Goal: Task Accomplishment & Management: Complete application form

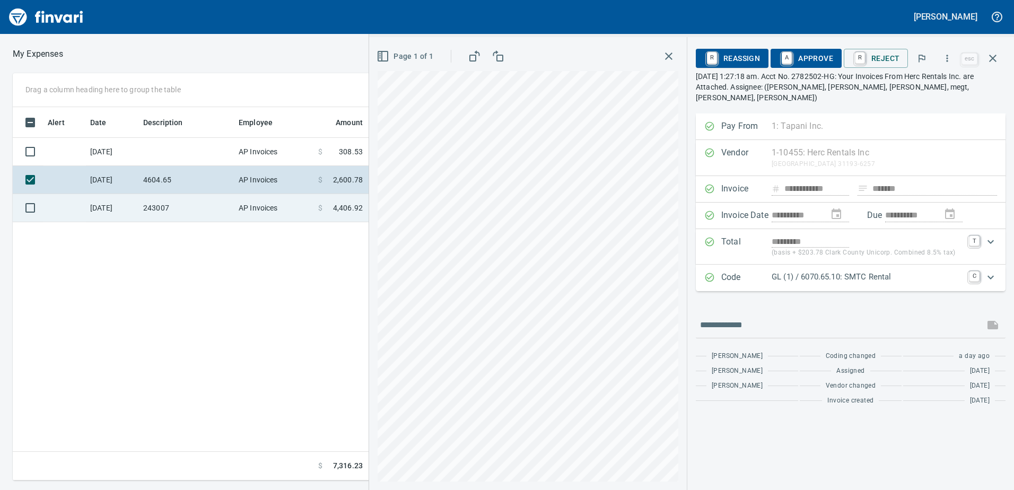
scroll to position [365, 716]
click at [261, 205] on td "AP Invoices" at bounding box center [274, 208] width 80 height 28
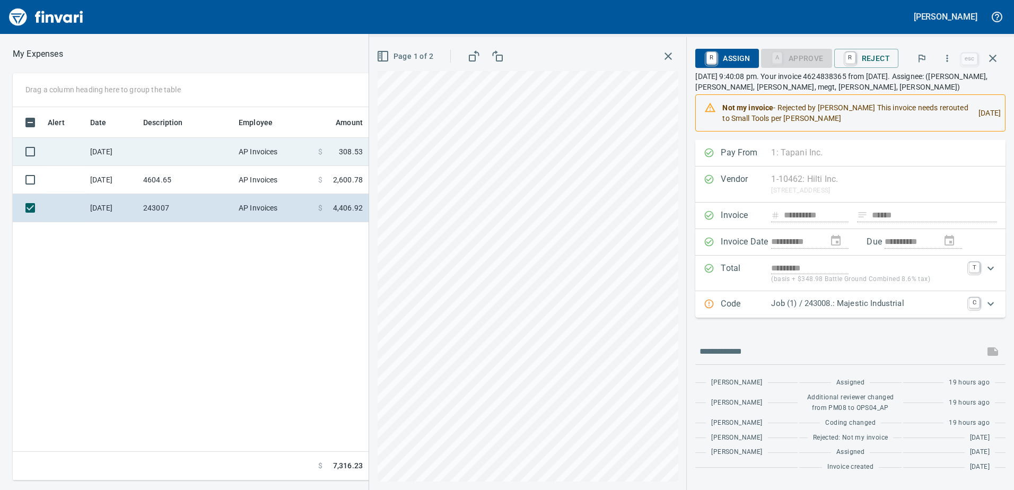
click at [191, 163] on td at bounding box center [186, 152] width 95 height 28
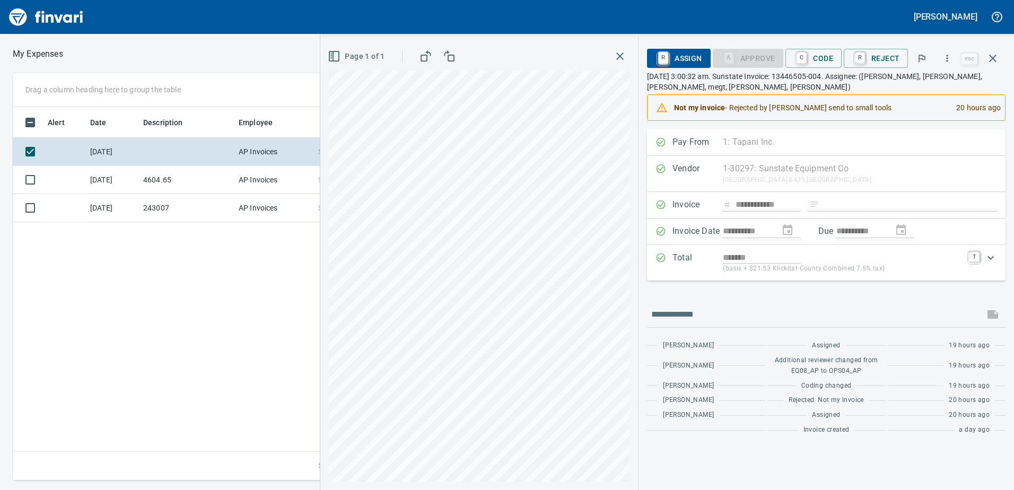
drag, startPoint x: 818, startPoint y: 51, endPoint x: 810, endPoint y: 116, distance: 64.7
click at [818, 51] on span "C Code" at bounding box center [813, 58] width 39 height 18
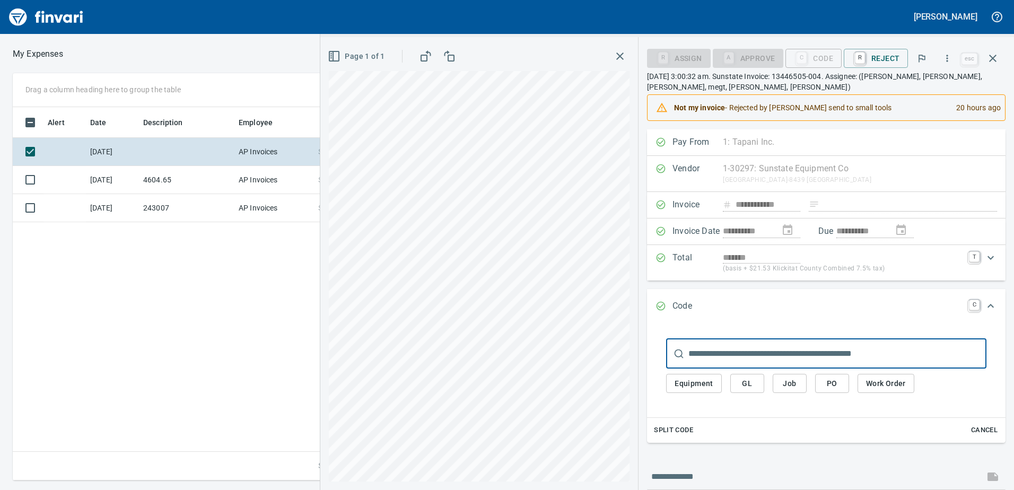
click at [791, 390] on span "Job" at bounding box center [789, 383] width 17 height 13
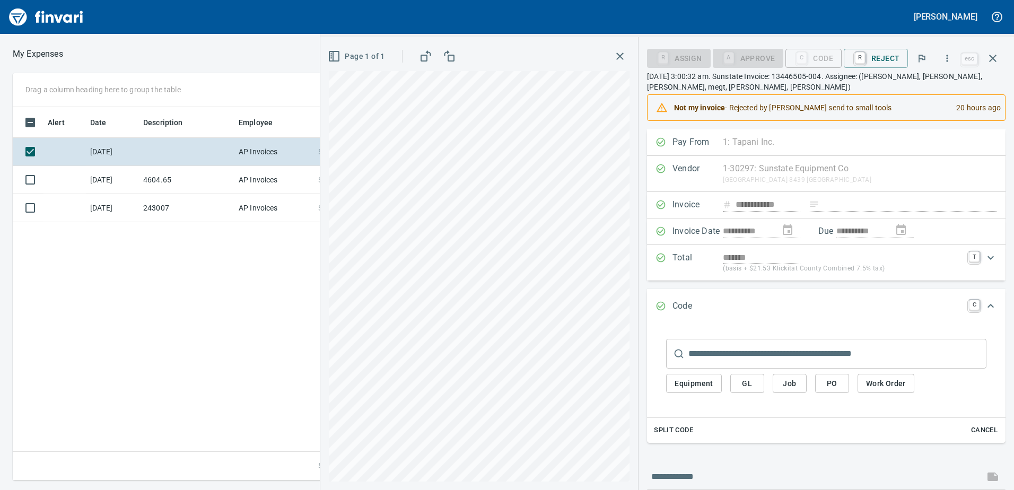
click at [792, 385] on span "Job" at bounding box center [789, 383] width 17 height 13
click at [791, 386] on span "Job" at bounding box center [789, 383] width 17 height 13
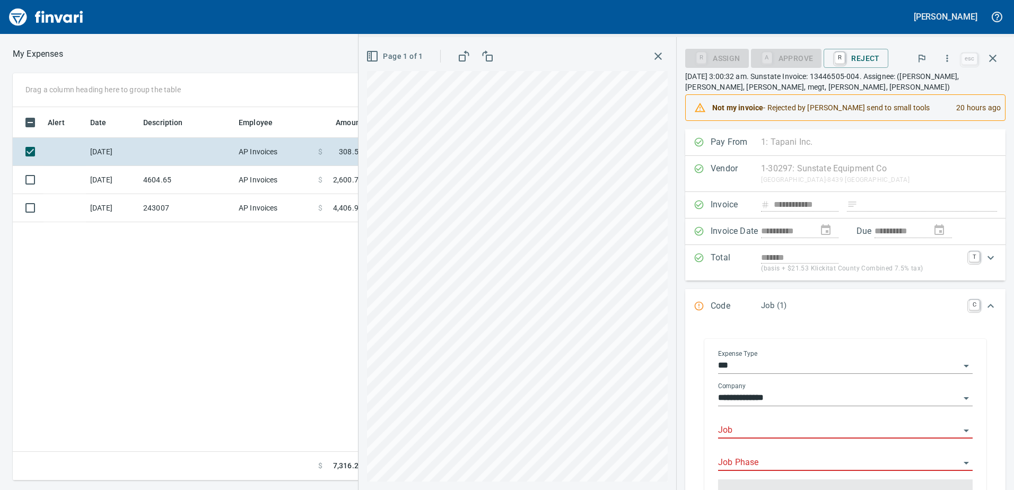
scroll to position [106, 0]
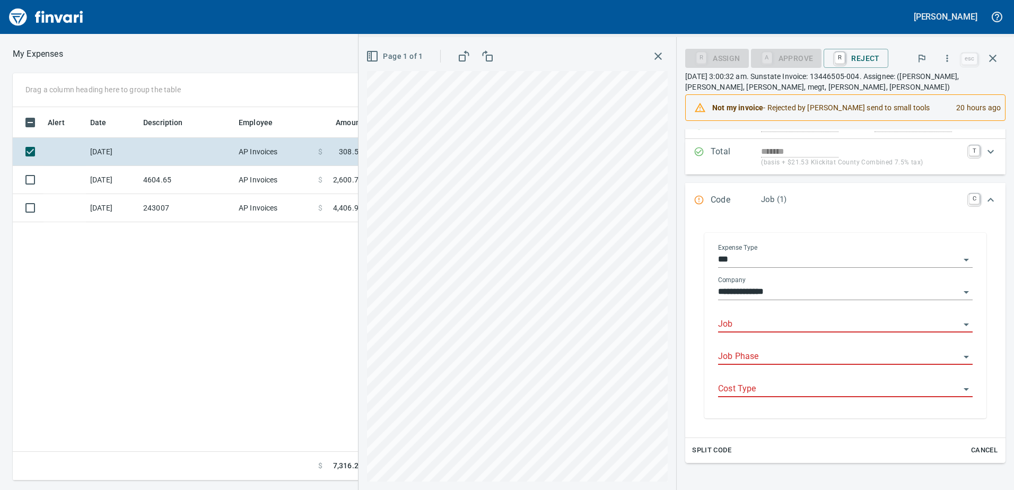
drag, startPoint x: 759, startPoint y: 312, endPoint x: 764, endPoint y: 335, distance: 22.8
click at [759, 315] on div "Job" at bounding box center [845, 321] width 255 height 24
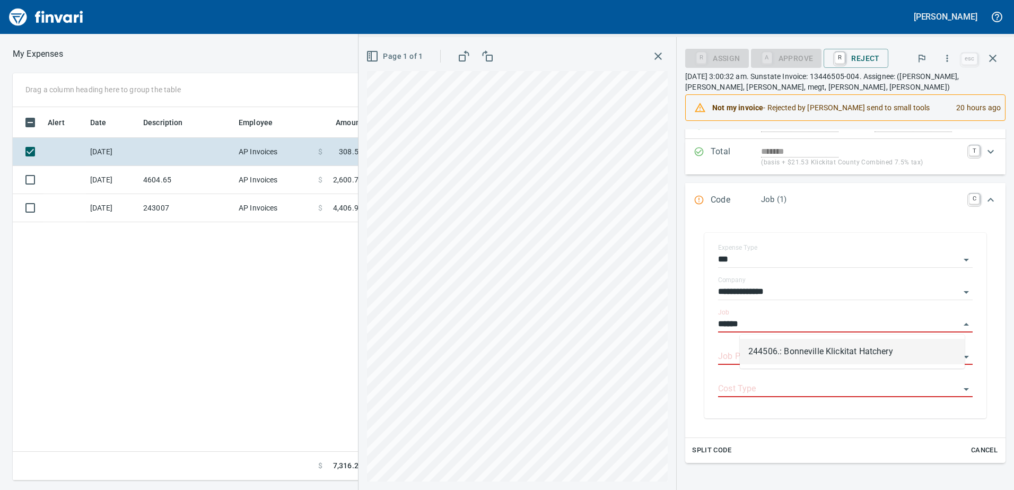
click at [803, 350] on li "244506.: Bonneville Klickitat Hatchery" at bounding box center [852, 351] width 225 height 25
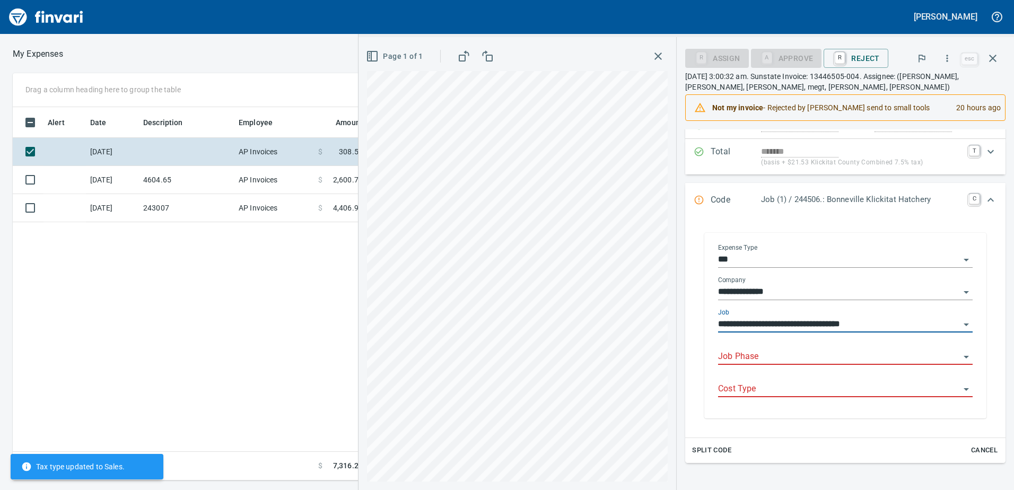
type input "**********"
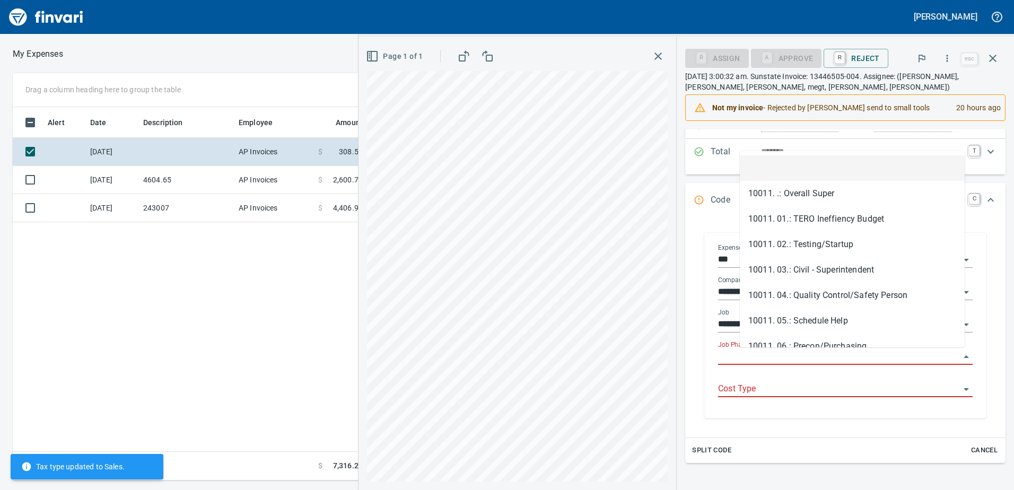
click at [772, 359] on input "Job Phase" at bounding box center [839, 357] width 242 height 15
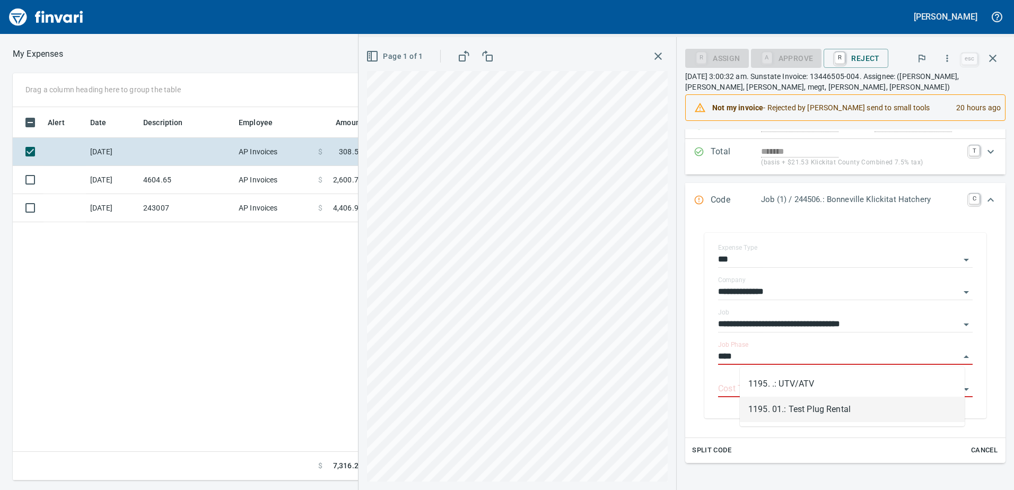
click at [801, 412] on li "1195. 01.: Test Plug Rental" at bounding box center [852, 409] width 225 height 25
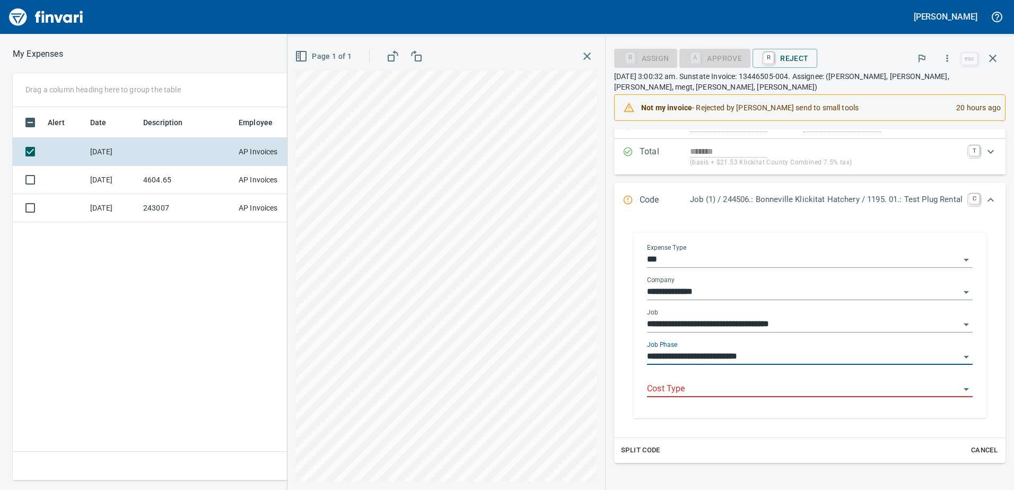
type input "**********"
click at [777, 385] on input "Cost Type" at bounding box center [803, 389] width 313 height 15
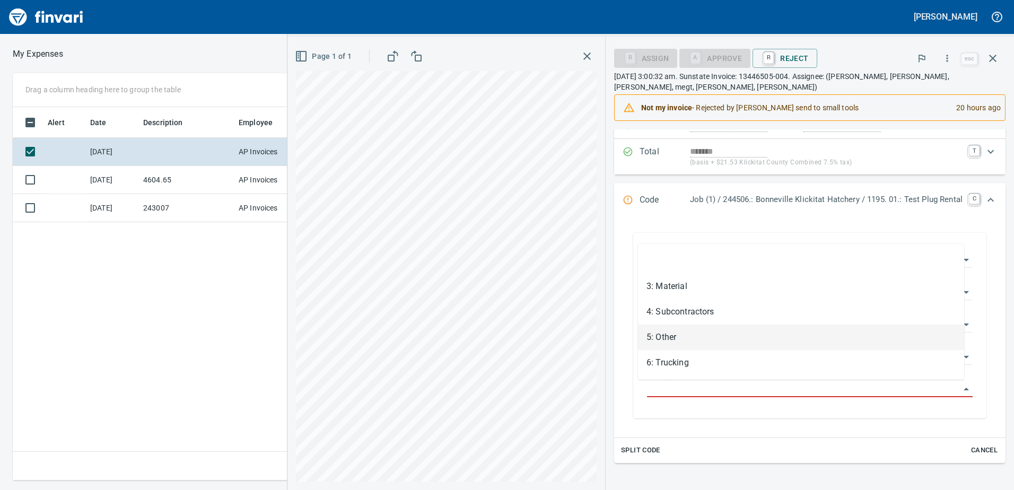
click at [712, 338] on li "5: Other" at bounding box center [801, 337] width 326 height 25
type input "********"
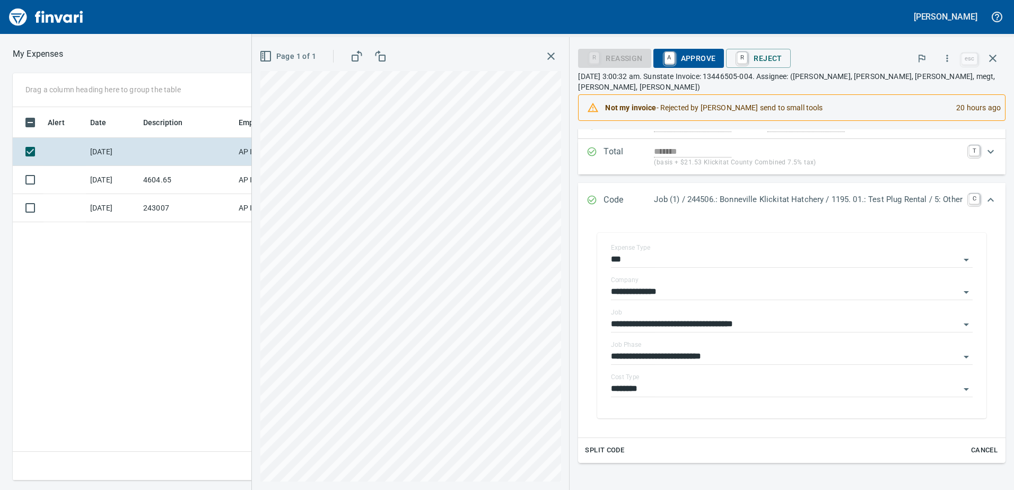
click at [693, 55] on span "A Approve" at bounding box center [689, 58] width 54 height 18
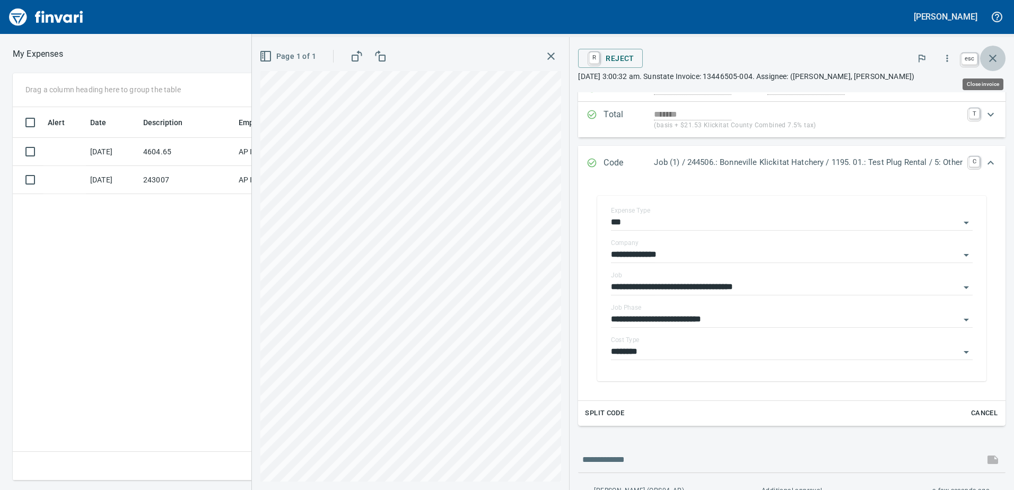
click at [991, 55] on icon "button" at bounding box center [993, 58] width 13 height 13
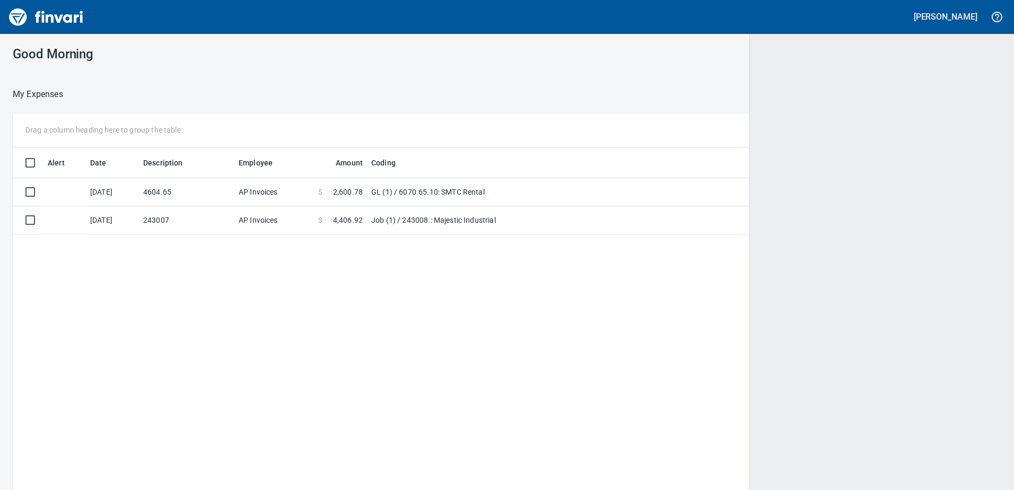
scroll to position [1, 1]
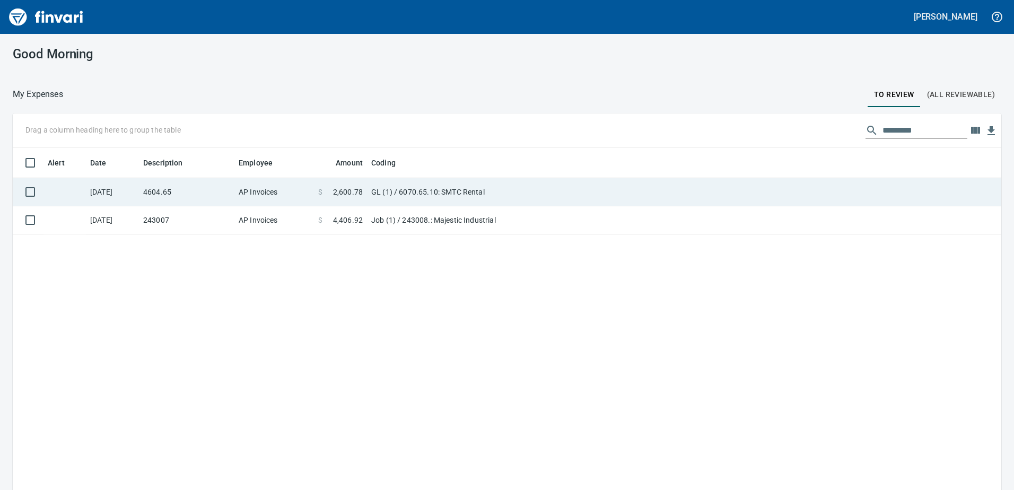
click at [348, 196] on span "2,600.78" at bounding box center [348, 192] width 30 height 11
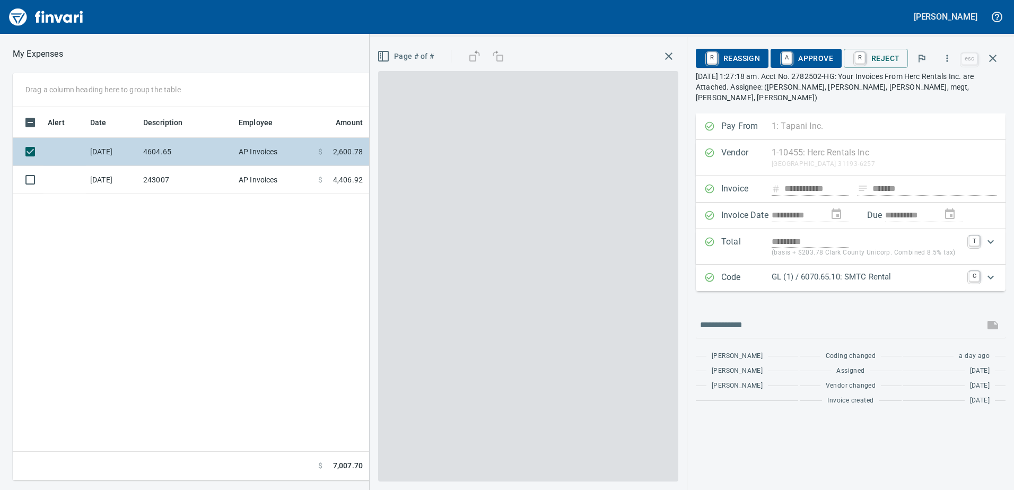
scroll to position [365, 716]
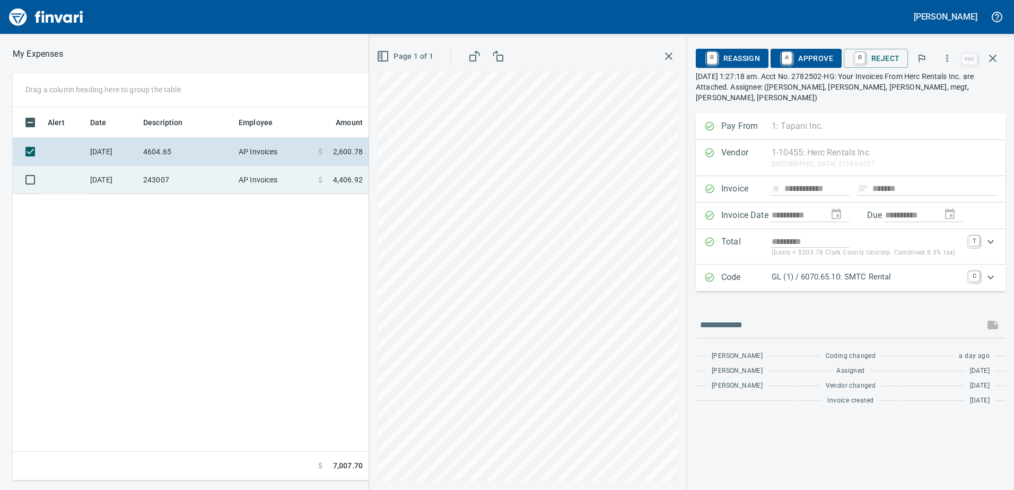
click at [182, 174] on td "243007" at bounding box center [186, 180] width 95 height 28
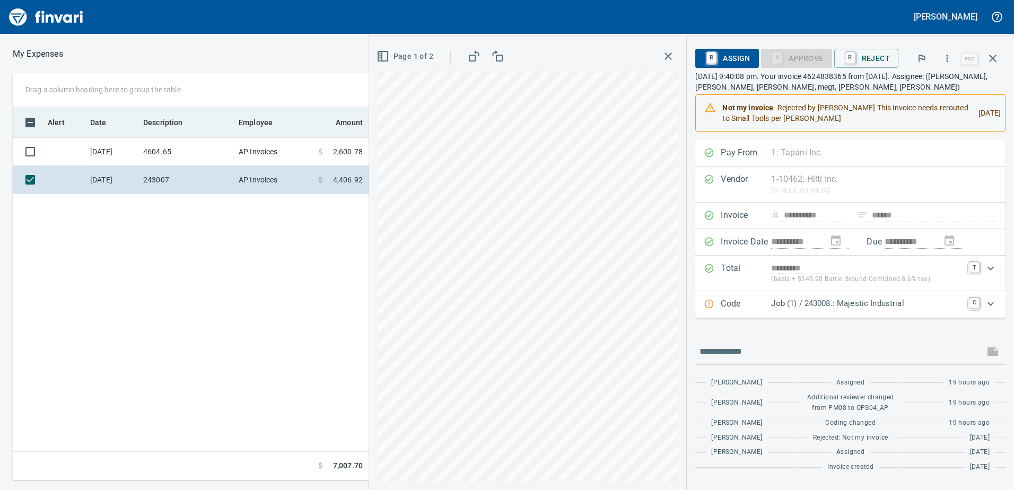
click at [179, 137] on th "Description" at bounding box center [186, 122] width 95 height 31
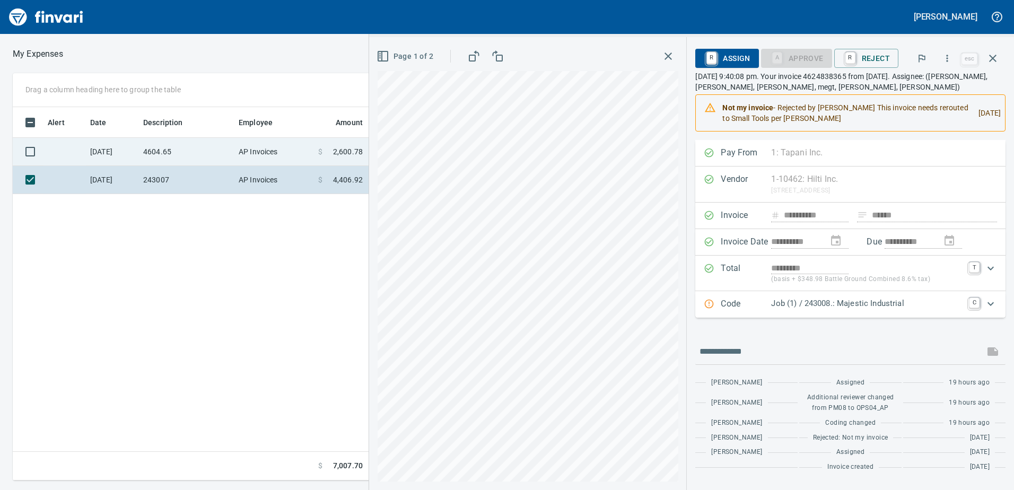
click at [187, 150] on td "4604.65" at bounding box center [186, 152] width 95 height 28
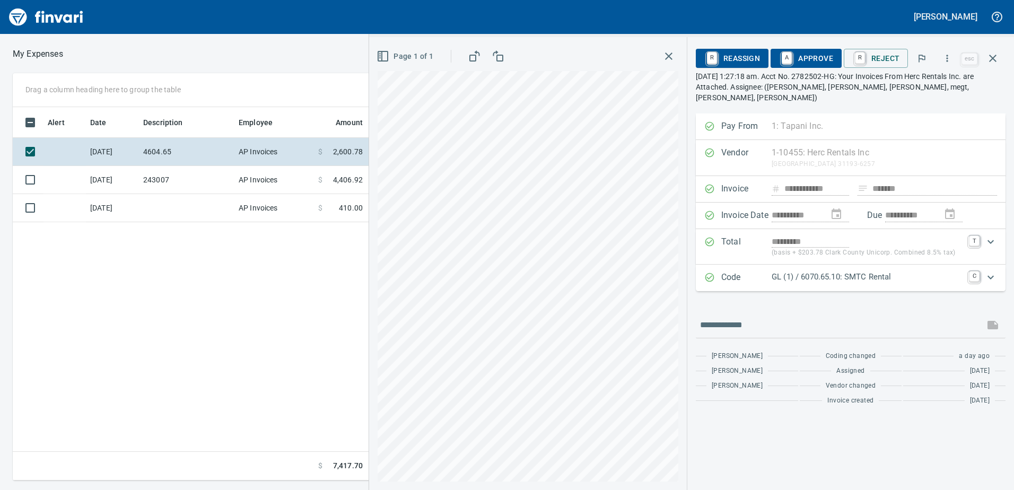
scroll to position [365, 716]
click at [993, 54] on icon "button" at bounding box center [993, 58] width 13 height 13
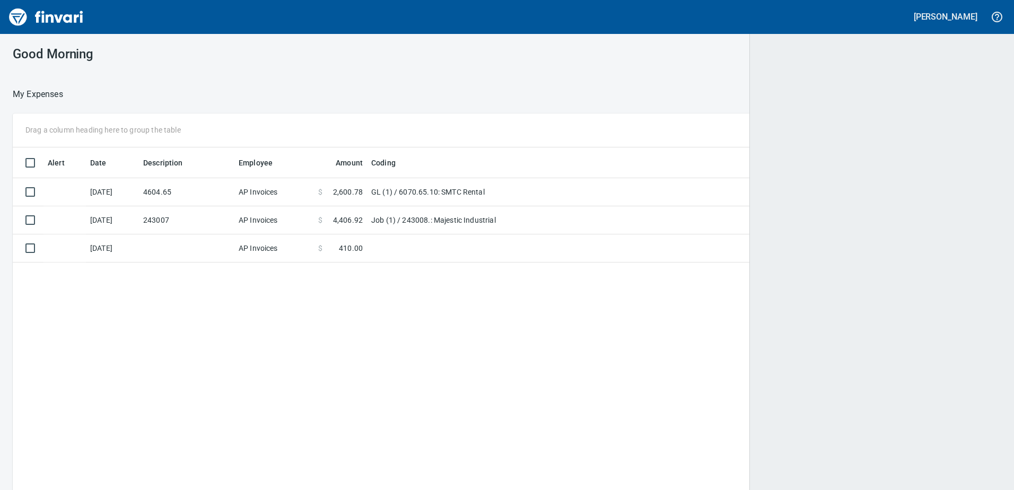
scroll to position [1, 1]
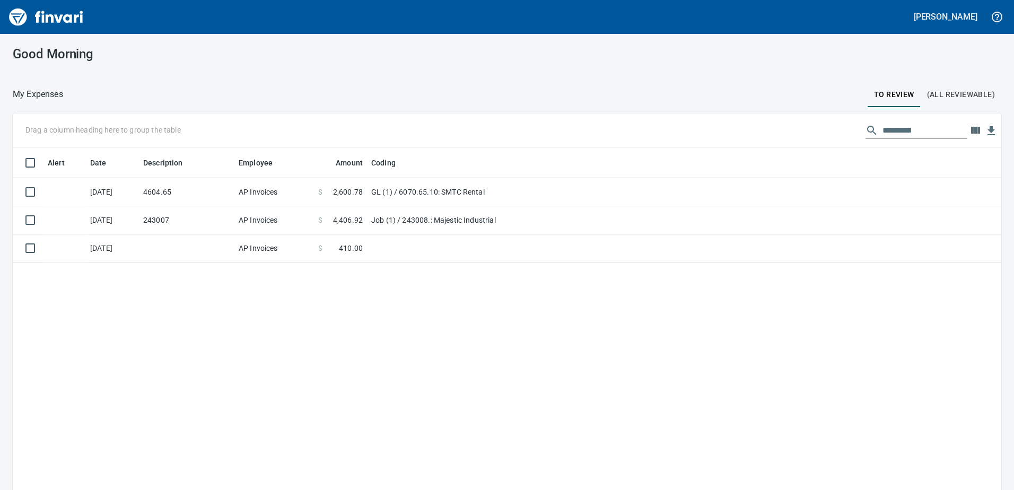
scroll to position [365, 973]
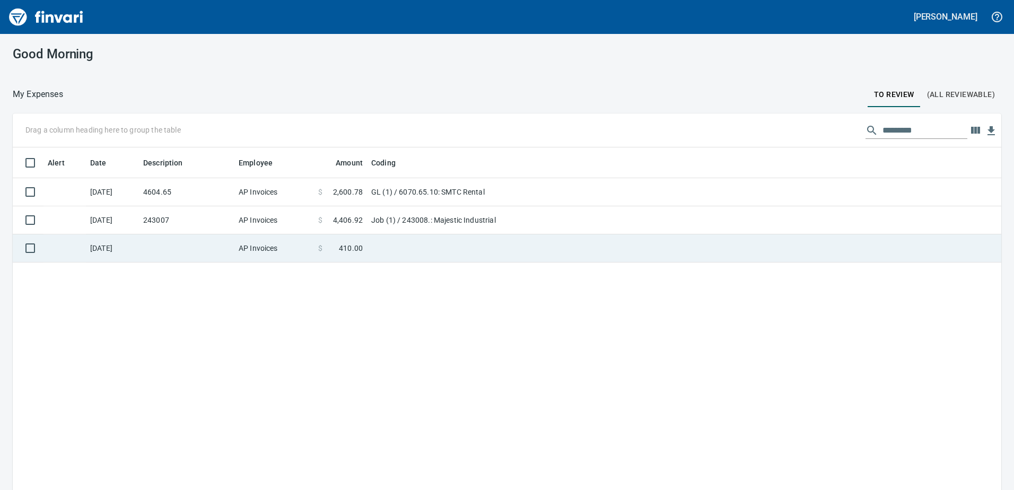
click at [225, 242] on td at bounding box center [186, 248] width 95 height 28
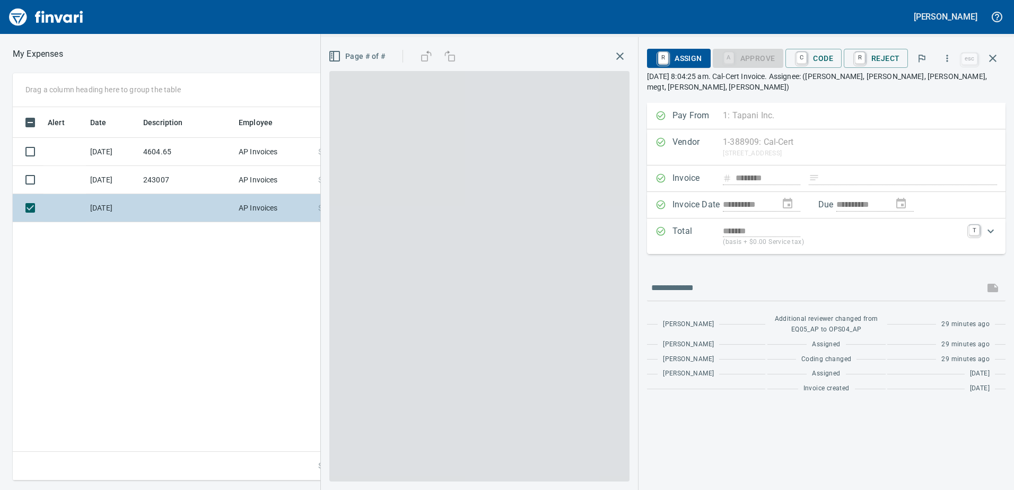
scroll to position [365, 716]
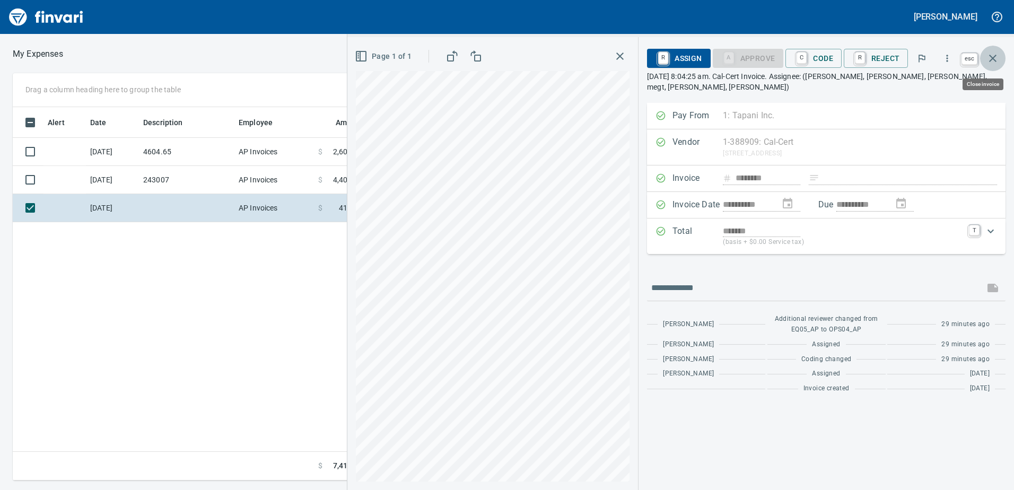
click at [987, 55] on icon "button" at bounding box center [993, 58] width 13 height 13
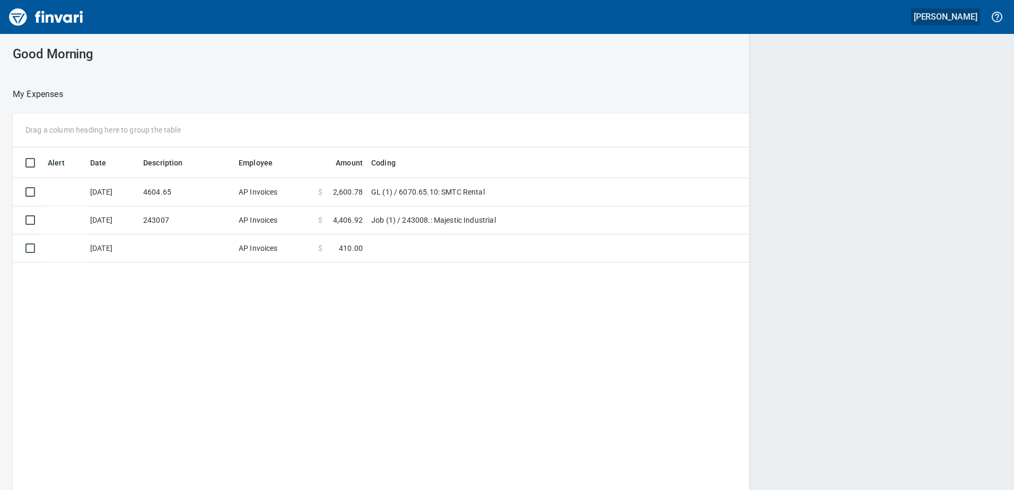
scroll to position [1, 1]
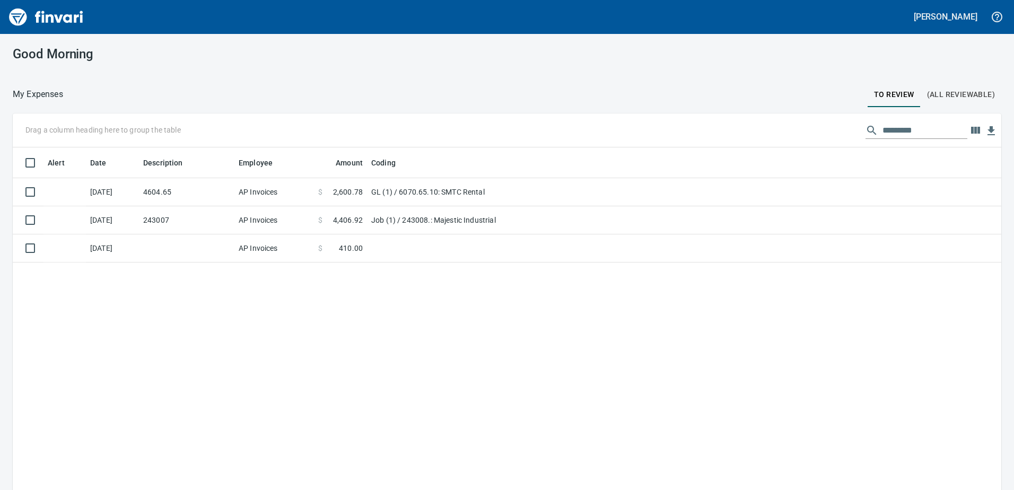
drag, startPoint x: 966, startPoint y: 79, endPoint x: 972, endPoint y: 85, distance: 8.3
click at [971, 84] on div "Good Morning My Expenses To Review (All Reviewable) Drag a column heading here …" at bounding box center [507, 262] width 1014 height 456
click at [972, 86] on button "(All Reviewable)" at bounding box center [961, 94] width 81 height 25
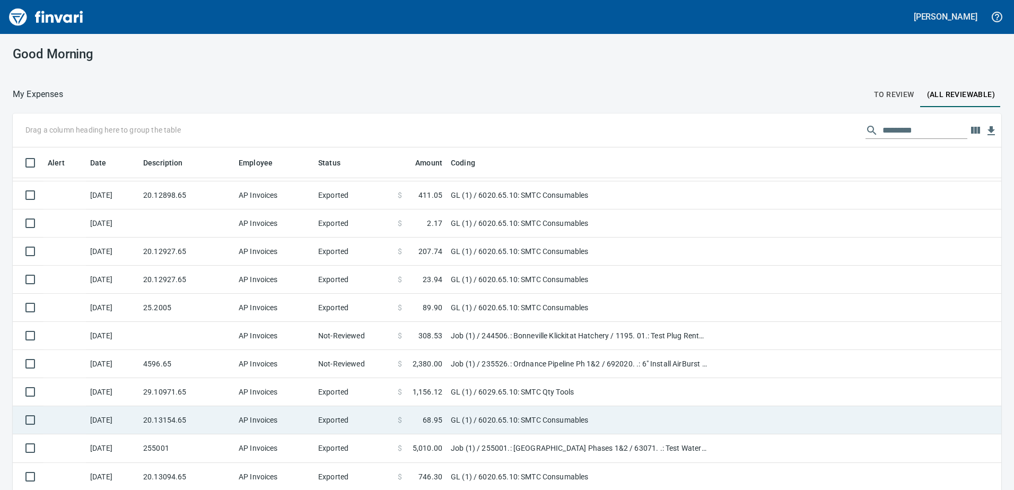
scroll to position [106, 0]
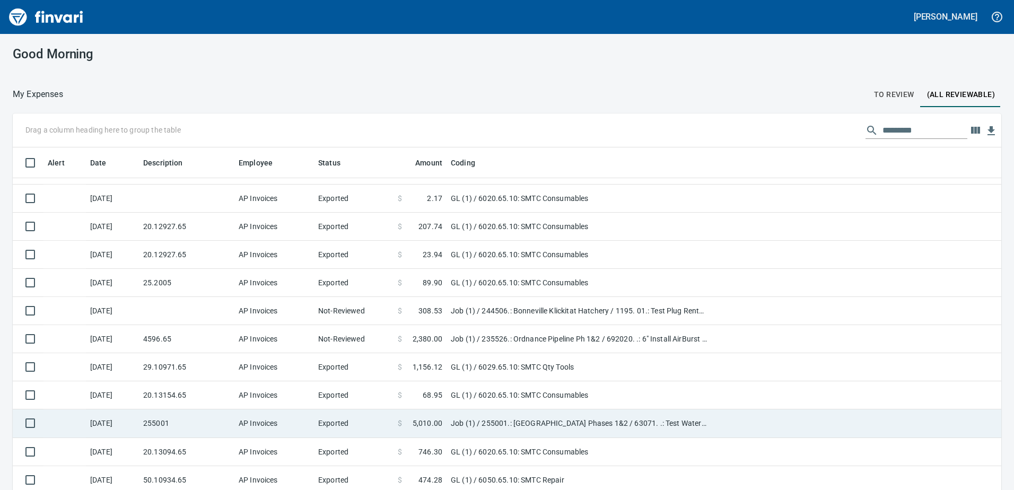
click at [472, 432] on td "Job (1) / 255001.: [GEOGRAPHIC_DATA] Phases 1&2 / 63071. .: Test Water Pipe / 5…" at bounding box center [579, 423] width 265 height 28
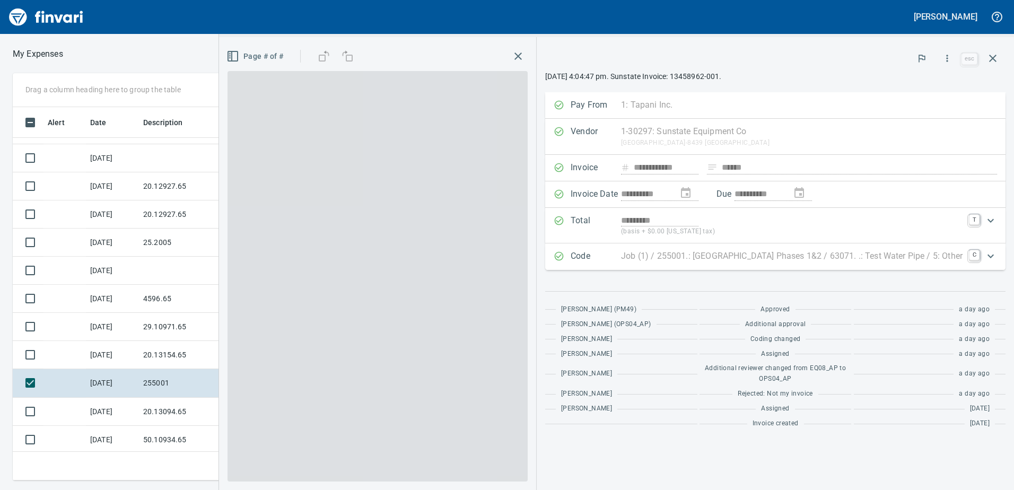
scroll to position [365, 708]
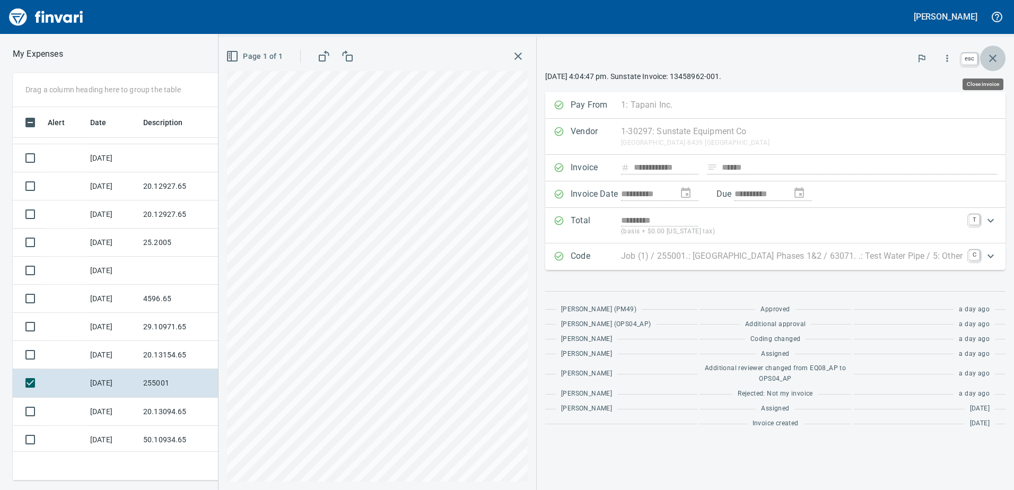
click at [999, 52] on button "button" at bounding box center [992, 58] width 25 height 25
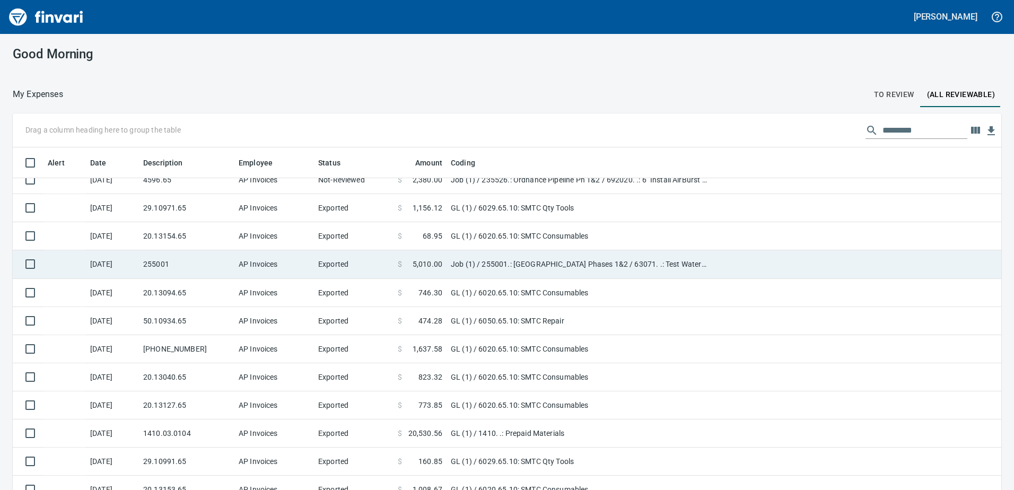
scroll to position [318, 0]
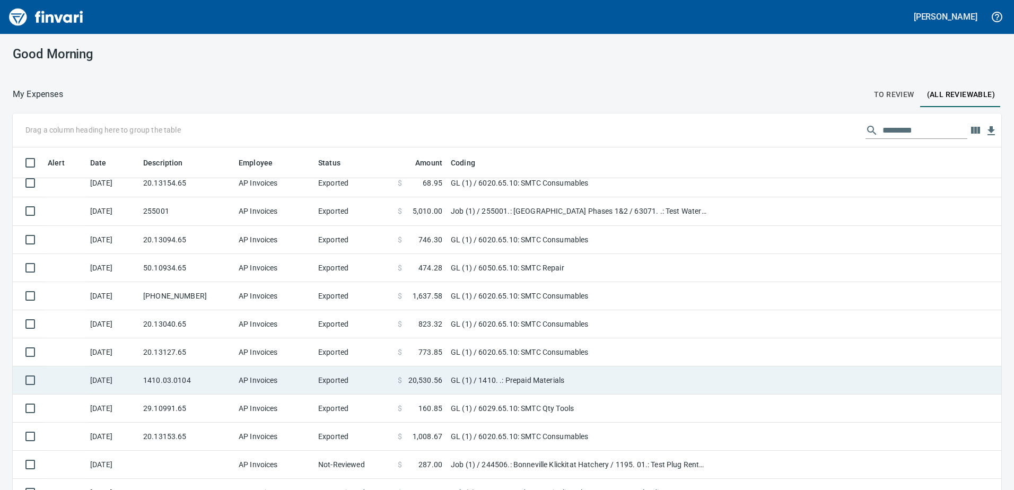
click at [459, 374] on td "GL (1) / 1410. .: Prepaid Materials" at bounding box center [579, 381] width 265 height 28
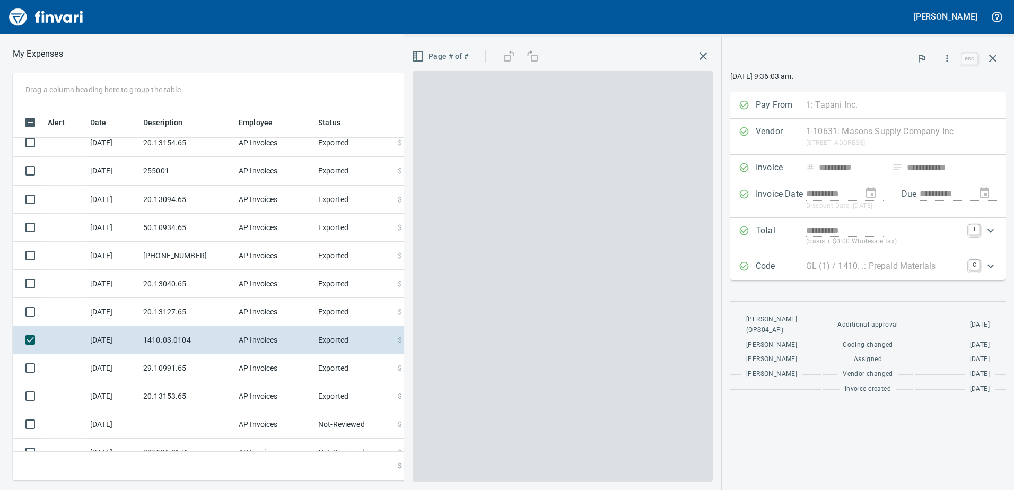
scroll to position [365, 708]
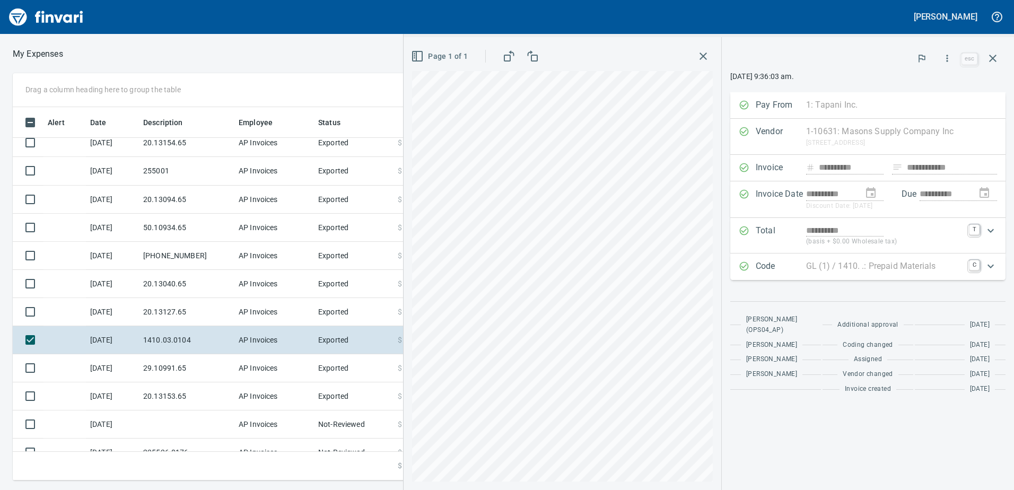
click at [688, 63] on div "Page 1 of 1" at bounding box center [562, 56] width 301 height 21
click at [707, 60] on icon "button" at bounding box center [703, 56] width 13 height 13
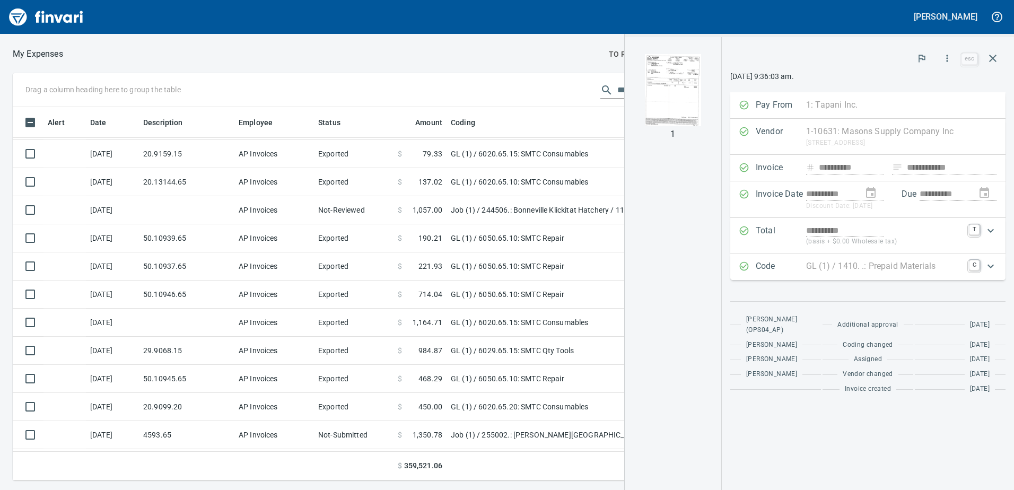
scroll to position [796, 0]
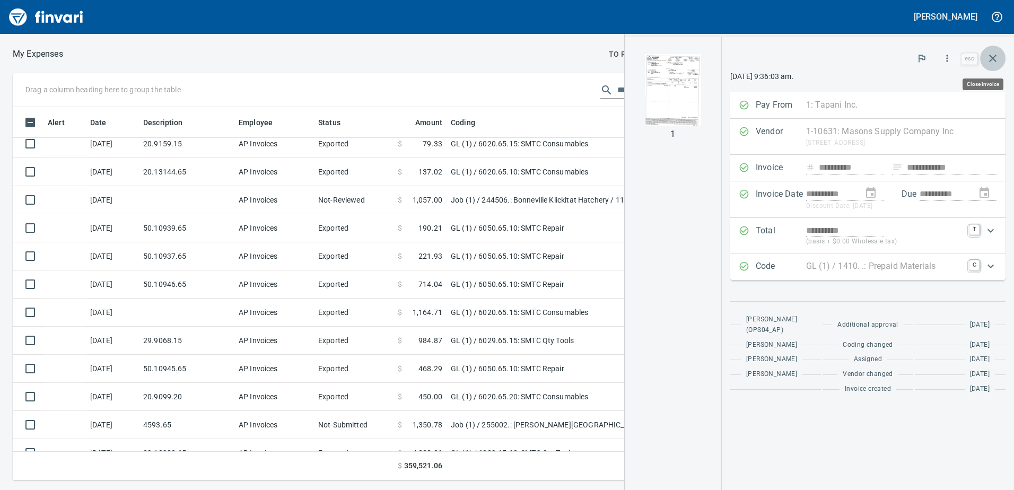
click at [992, 57] on icon "button" at bounding box center [993, 58] width 13 height 13
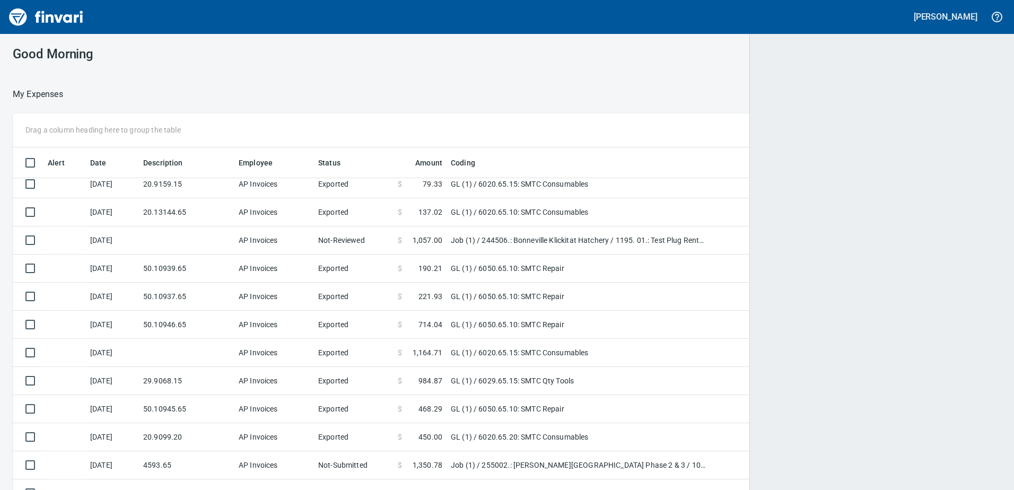
scroll to position [1, 1]
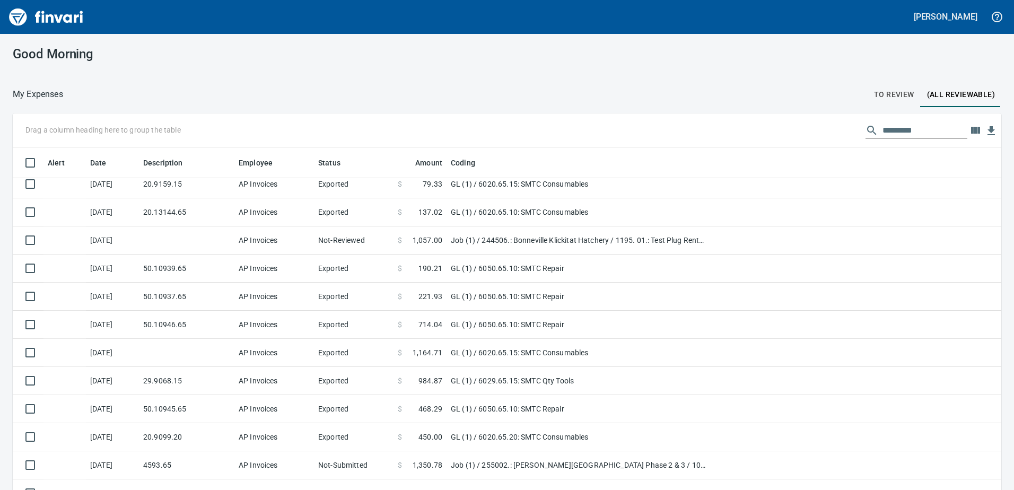
click at [889, 89] on span "To Review" at bounding box center [894, 94] width 40 height 13
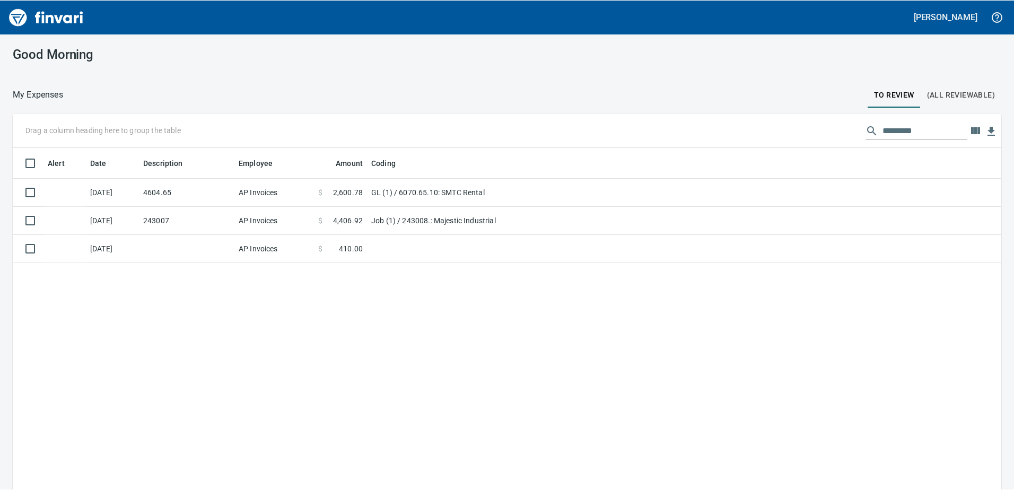
scroll to position [365, 973]
